Goal: Book appointment/travel/reservation

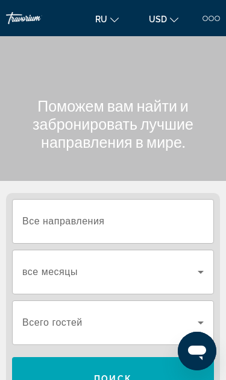
click at [145, 224] on input "Destination Все направления" at bounding box center [112, 222] width 181 height 14
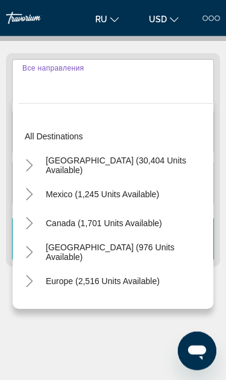
scroll to position [150, 0]
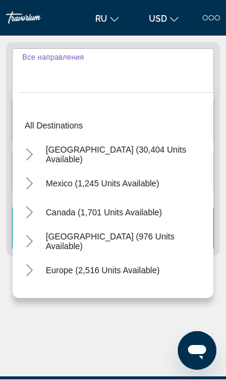
click at [36, 277] on mat-icon "Toggle Europe (2,516 units available)" at bounding box center [29, 270] width 21 height 21
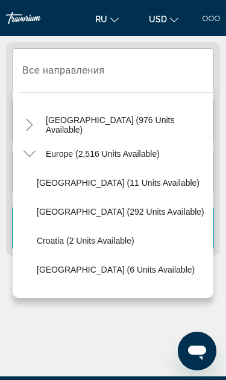
scroll to position [84, 0]
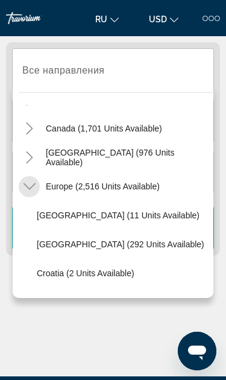
click at [38, 191] on mat-icon "Toggle Europe (2,516 units available)" at bounding box center [29, 186] width 21 height 21
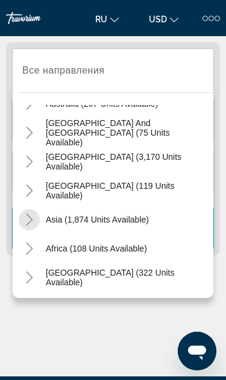
click at [37, 222] on mat-icon "Toggle Asia (1,874 units available)" at bounding box center [29, 219] width 21 height 21
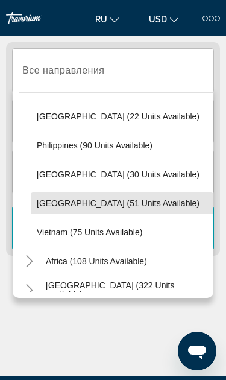
scroll to position [502, 0]
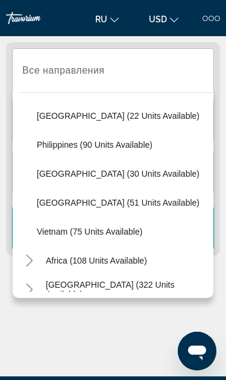
click at [115, 207] on span "[GEOGRAPHIC_DATA] (51 units available)" at bounding box center [118, 203] width 163 height 10
type input "**********"
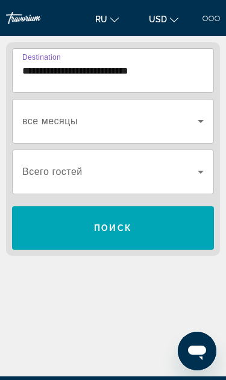
click at [200, 124] on icon "Search widget" at bounding box center [201, 121] width 14 height 14
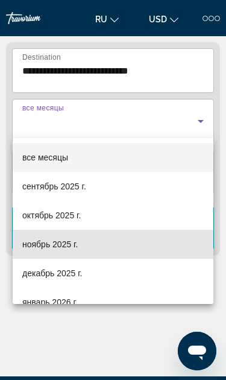
click at [81, 252] on mat-option "ноябрь 2025 г." at bounding box center [113, 244] width 201 height 29
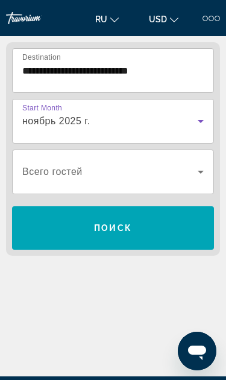
click at [203, 174] on icon "Search widget" at bounding box center [201, 172] width 14 height 14
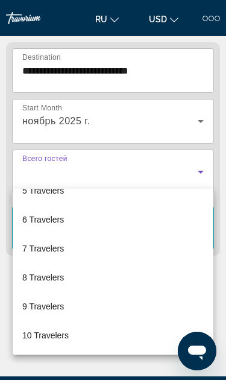
scroll to position [133, 0]
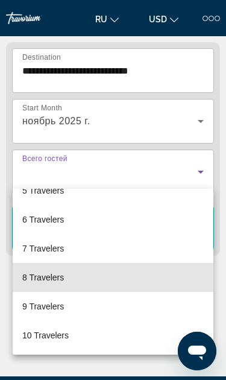
click at [78, 281] on mat-option "8 Travelers" at bounding box center [113, 277] width 201 height 29
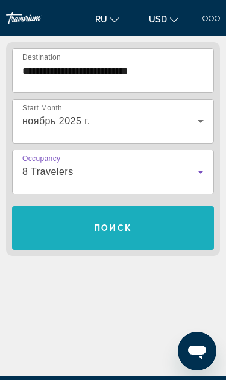
click at [169, 230] on span "Search widget" at bounding box center [113, 227] width 202 height 29
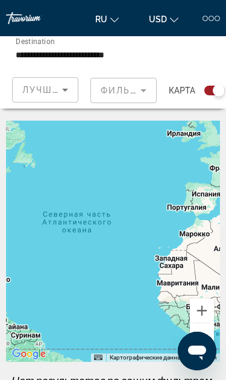
click at [128, 87] on mat-form-field "Фильтры" at bounding box center [123, 90] width 66 height 25
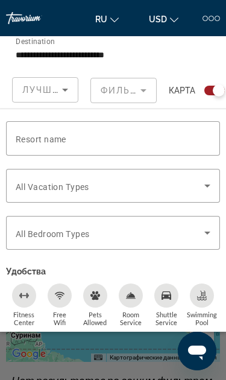
click at [171, 57] on div "Occupancy Всего гостей Поиск" at bounding box center [193, 54] width 75 height 36
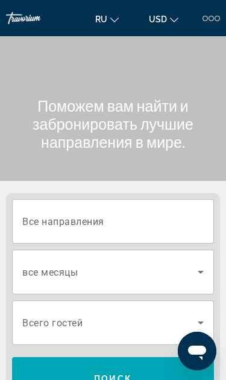
click at [150, 221] on input "Destination Все направления" at bounding box center [112, 222] width 181 height 14
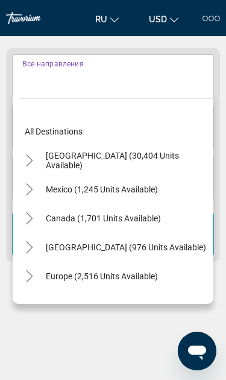
scroll to position [151, 0]
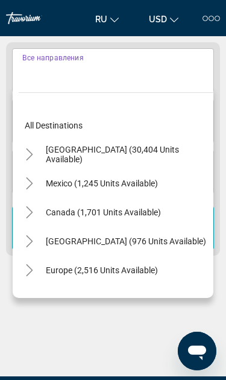
click at [34, 273] on icon "Toggle Europe (2,516 units available)" at bounding box center [30, 270] width 12 height 12
click at [33, 270] on icon "Toggle Europe (2,516 units available)" at bounding box center [29, 270] width 12 height 7
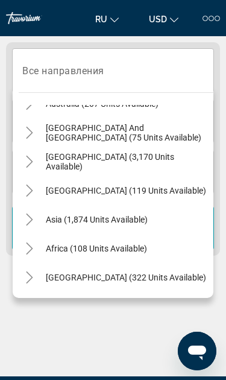
scroll to position [195, 0]
click at [34, 221] on icon "Toggle Asia (1,874 units available)" at bounding box center [30, 219] width 12 height 12
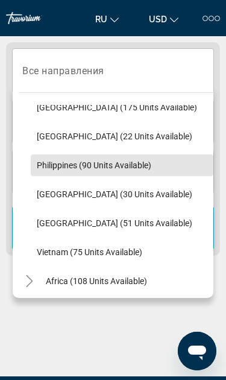
scroll to position [482, 0]
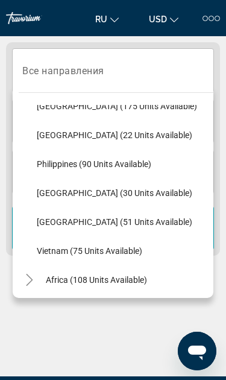
click at [131, 223] on span "[GEOGRAPHIC_DATA] (51 units available)" at bounding box center [115, 222] width 156 height 10
type input "**********"
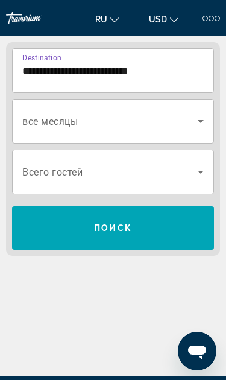
click at [200, 125] on icon "Search widget" at bounding box center [201, 121] width 14 height 14
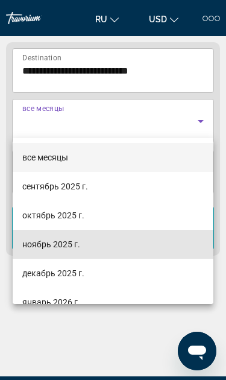
click at [78, 247] on span "ноябрь 2025 г." at bounding box center [51, 244] width 58 height 14
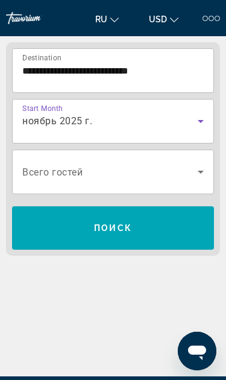
click at [177, 221] on span "Search widget" at bounding box center [113, 227] width 202 height 29
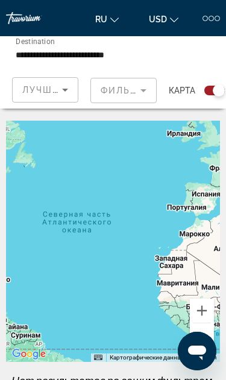
click at [60, 43] on div "**********" at bounding box center [81, 54] width 131 height 34
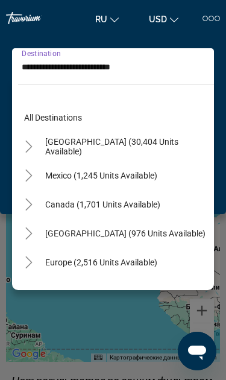
scroll to position [506, 0]
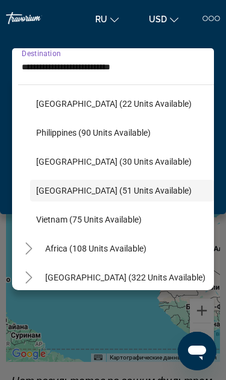
click at [132, 185] on span "Search widget" at bounding box center [122, 190] width 184 height 29
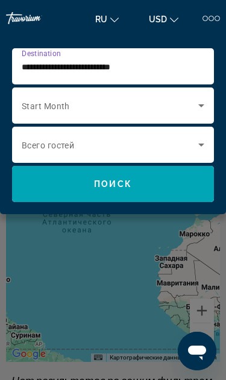
click at [197, 99] on icon "Search widget" at bounding box center [201, 105] width 14 height 14
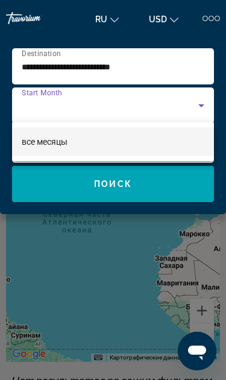
click at [194, 102] on div at bounding box center [113, 190] width 226 height 380
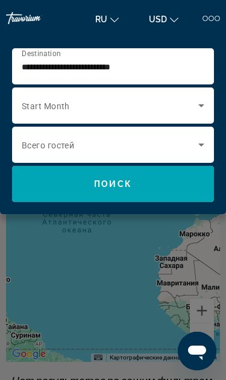
click at [197, 101] on icon "Search widget" at bounding box center [201, 105] width 14 height 14
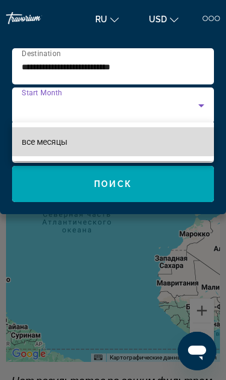
click at [72, 141] on mat-option "все месяцы" at bounding box center [113, 141] width 202 height 29
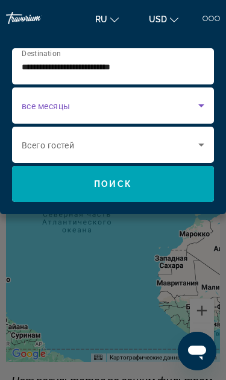
click at [161, 188] on span "Search widget" at bounding box center [113, 183] width 202 height 29
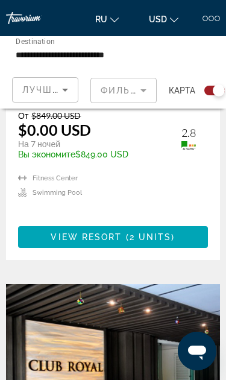
scroll to position [621, 0]
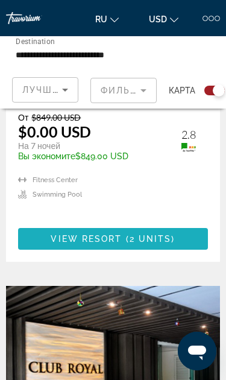
click at [63, 234] on span "View Resort" at bounding box center [86, 239] width 71 height 10
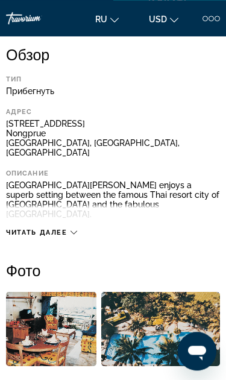
scroll to position [315, 0]
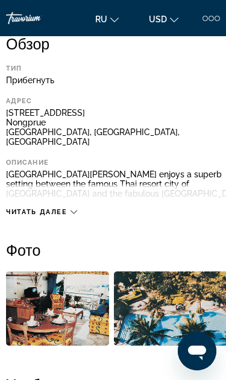
click at [75, 209] on icon "Main content" at bounding box center [74, 212] width 7 height 7
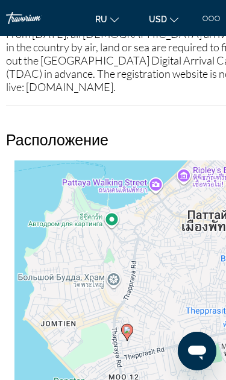
scroll to position [1201, 0]
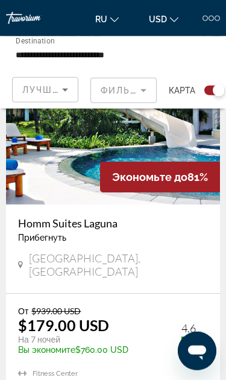
scroll to position [1832, 0]
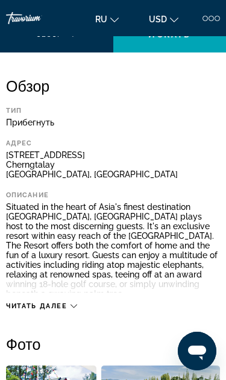
click at [77, 306] on icon "Main content" at bounding box center [74, 306] width 7 height 7
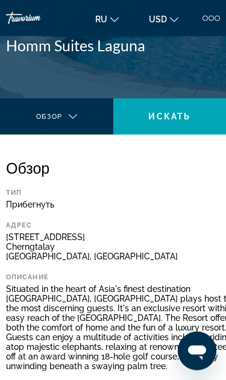
scroll to position [232, 0]
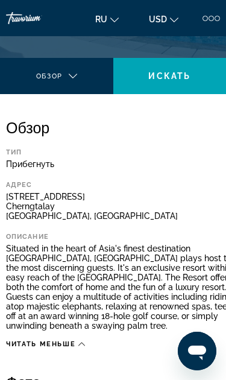
click at [93, 349] on div "Читать меньше" at bounding box center [124, 340] width 237 height 15
click at [72, 348] on span "Читать меньше" at bounding box center [40, 344] width 69 height 8
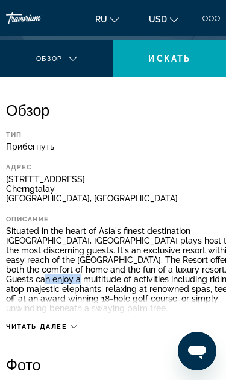
scroll to position [246, 0]
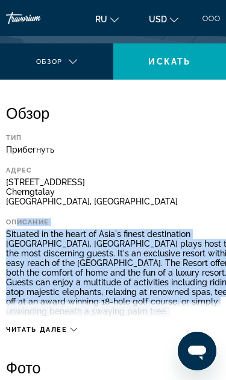
click at [77, 333] on div "Читать далее" at bounding box center [41, 330] width 71 height 8
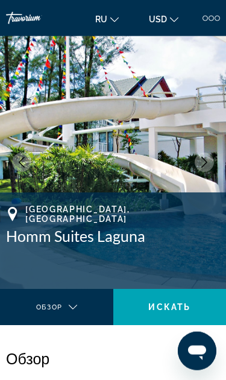
scroll to position [0, 0]
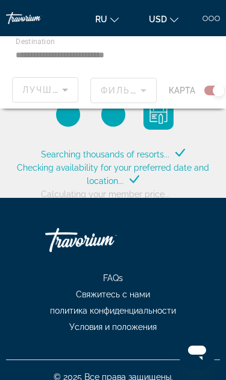
click at [57, 95] on div "Main content" at bounding box center [113, 72] width 226 height 72
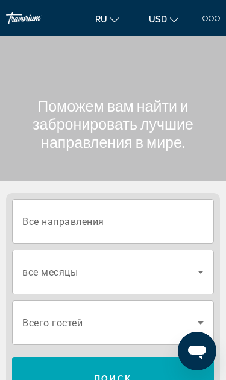
click at [195, 270] on icon "Search widget" at bounding box center [201, 272] width 14 height 14
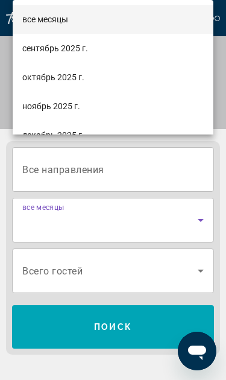
scroll to position [151, 0]
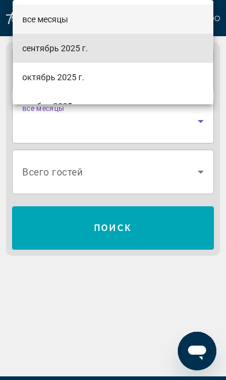
click at [78, 52] on span "сентябрь 2025 г." at bounding box center [55, 48] width 66 height 14
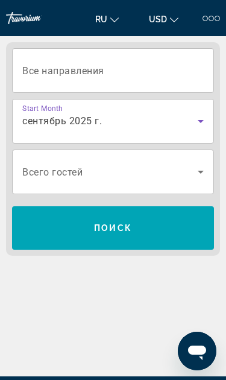
click at [198, 172] on icon "Search widget" at bounding box center [201, 172] width 14 height 14
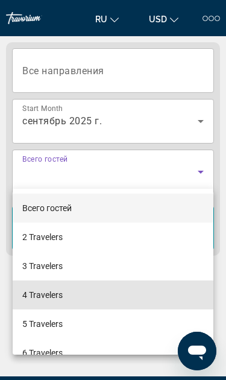
click at [70, 297] on mat-option "4 Travelers" at bounding box center [113, 294] width 201 height 29
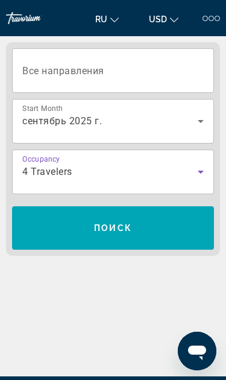
click at [180, 229] on span "Search widget" at bounding box center [113, 227] width 202 height 29
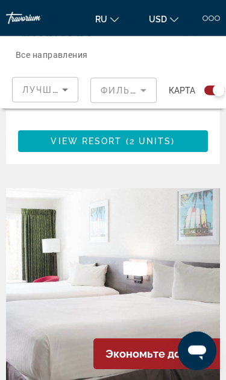
scroll to position [5056, 0]
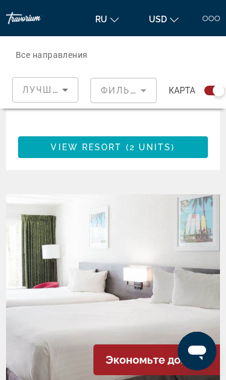
click at [80, 53] on span "Все направления" at bounding box center [52, 55] width 72 height 10
click at [80, 53] on input "Destination Все направления" at bounding box center [81, 55] width 131 height 14
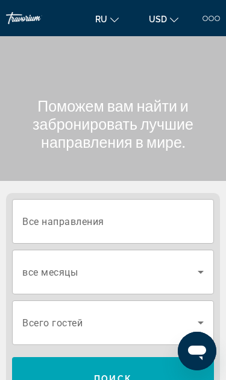
click at [131, 218] on input "Destination Все направления" at bounding box center [112, 222] width 181 height 14
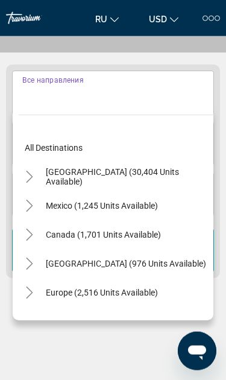
scroll to position [151, 0]
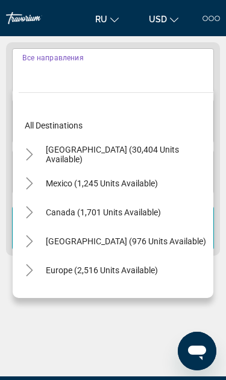
click at [157, 75] on input "Destination Все направления" at bounding box center [112, 71] width 181 height 14
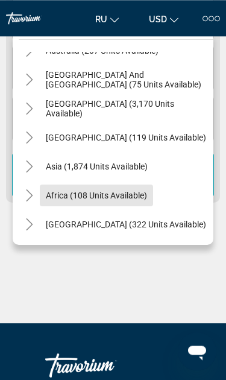
scroll to position [203, 0]
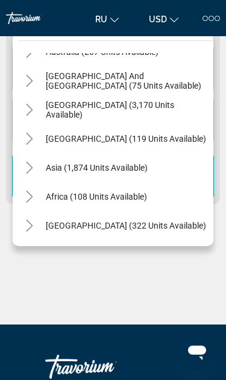
click at [38, 168] on mat-icon "Toggle Asia (1,874 units available)" at bounding box center [29, 167] width 21 height 21
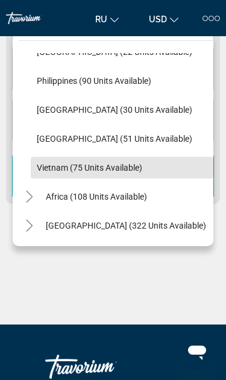
scroll to position [501, 0]
